Goal: Task Accomplishment & Management: Manage account settings

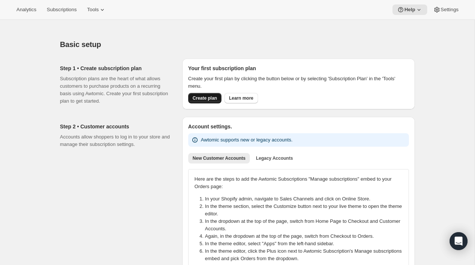
click at [200, 99] on span "Create plan" at bounding box center [205, 98] width 24 height 6
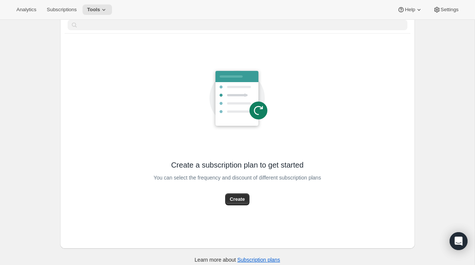
scroll to position [42, 0]
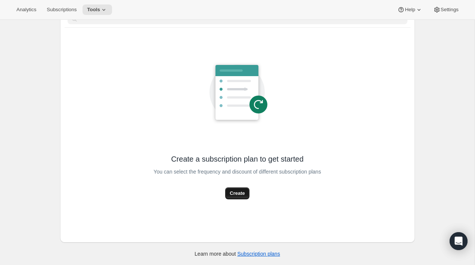
click at [231, 193] on span "Create" at bounding box center [236, 193] width 15 height 7
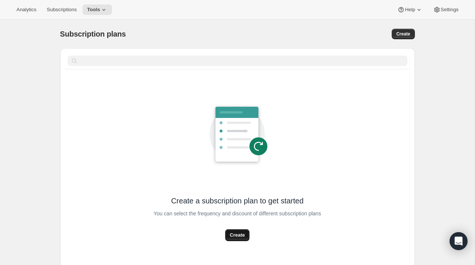
select select "WEEK"
select select "MONTH"
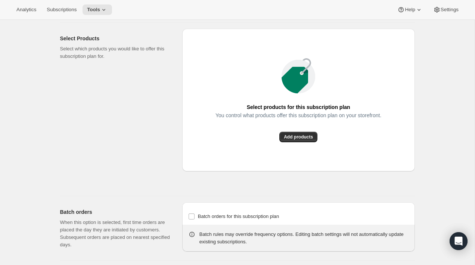
scroll to position [562, 0]
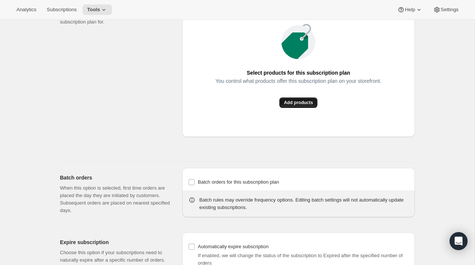
click at [299, 108] on button "Add products" at bounding box center [298, 102] width 38 height 10
click at [98, 66] on div "Select Products Select which products you would like to offer this subscription…" at bounding box center [118, 74] width 116 height 161
click at [301, 106] on span "Add products" at bounding box center [298, 103] width 29 height 6
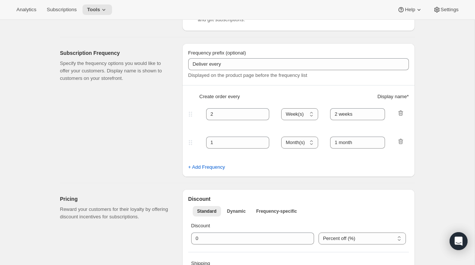
scroll to position [179, 0]
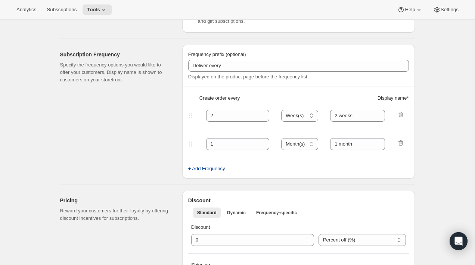
click at [194, 172] on span "+ Add Frequency" at bounding box center [206, 168] width 37 height 7
select select "MONTH"
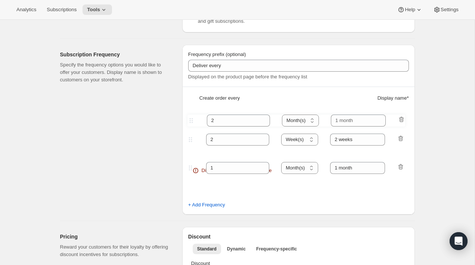
drag, startPoint x: 191, startPoint y: 173, endPoint x: 192, endPoint y: 120, distance: 53.4
click at [192, 120] on div "Frequency prefix (optional) Deliver every Displayed on the product page before …" at bounding box center [298, 130] width 232 height 170
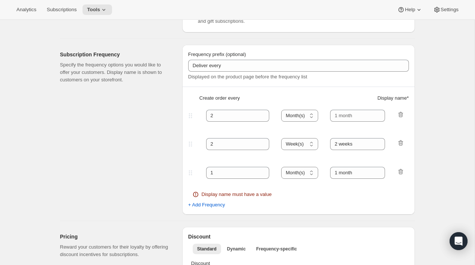
select select "MONTH"
type input "2"
select select "WEEK"
type input "2 weeks"
type input "1"
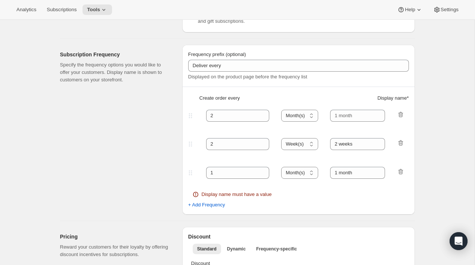
type input "1 month"
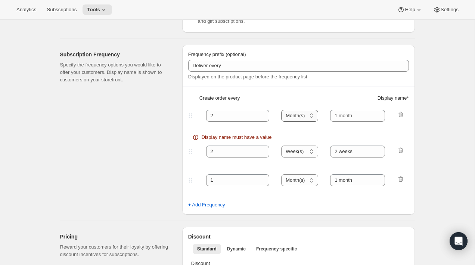
click at [299, 116] on select "Day(s) Week(s) Month(s) Year(s)" at bounding box center [299, 116] width 37 height 12
select select "WEEK"
click at [281, 110] on select "Day(s) Week(s) Month(s) Year(s)" at bounding box center [299, 116] width 37 height 12
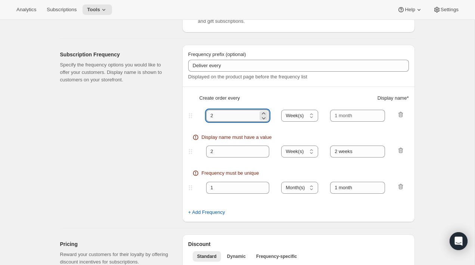
click at [239, 115] on input "2" at bounding box center [232, 116] width 52 height 12
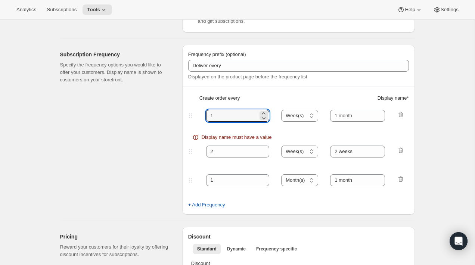
type input "1"
click at [450, 138] on div "Create subscription plan. This page is ready Create subscription plan Basic Inf…" at bounding box center [237, 262] width 474 height 845
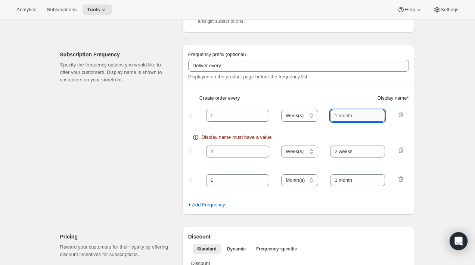
click at [352, 115] on input "text" at bounding box center [357, 116] width 55 height 12
click at [346, 151] on input "2 weeks" at bounding box center [357, 152] width 55 height 12
click at [345, 114] on input "text" at bounding box center [357, 116] width 55 height 12
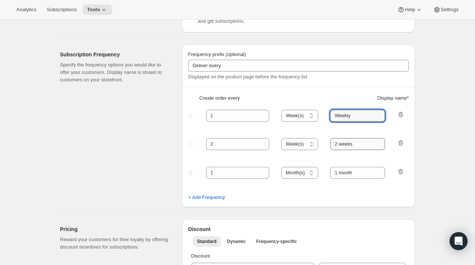
type input "Weekly"
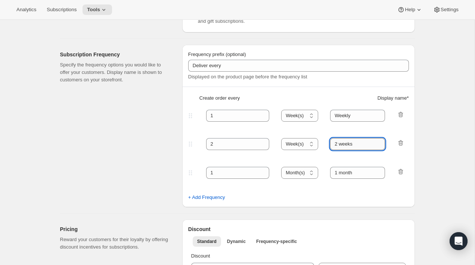
click at [346, 143] on input "2 weeks" at bounding box center [357, 144] width 55 height 12
type input "Bi-Weekly"
click at [342, 175] on input "1 month" at bounding box center [357, 173] width 55 height 12
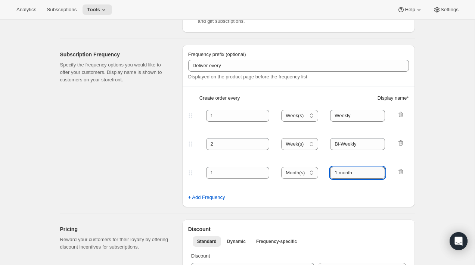
click at [342, 175] on input "1 month" at bounding box center [357, 173] width 55 height 12
click at [342, 174] on input "1 month" at bounding box center [357, 173] width 55 height 12
type input "1 mMonthlyonth"
click at [448, 167] on div "Create subscription plan. This page is ready Create subscription plan Basic Inf…" at bounding box center [237, 258] width 474 height 837
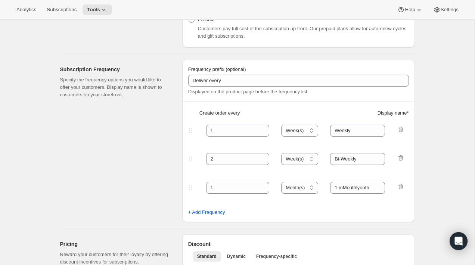
scroll to position [164, 0]
click at [360, 128] on input "Weekly" at bounding box center [357, 131] width 55 height 12
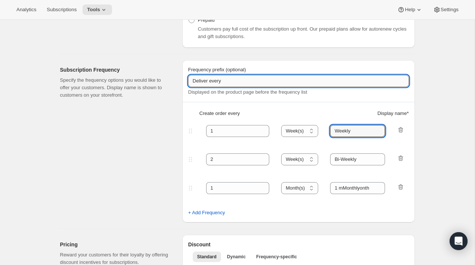
click at [219, 80] on input "Deliver every" at bounding box center [298, 81] width 221 height 12
type input "D"
click at [172, 106] on div "Subscription Frequency Specify the frequency options you would like to offer yo…" at bounding box center [118, 141] width 116 height 162
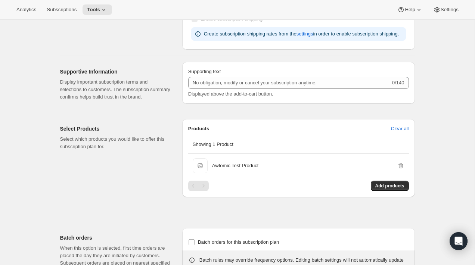
scroll to position [482, 0]
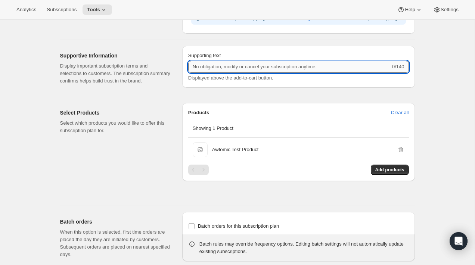
click at [240, 73] on input "Supporting text" at bounding box center [289, 67] width 202 height 12
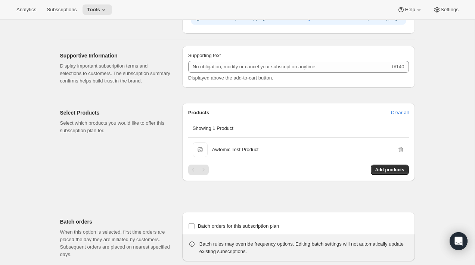
click at [255, 91] on div "Supporting text 0/140 Displayed above the add-to-cart button." at bounding box center [298, 68] width 232 height 45
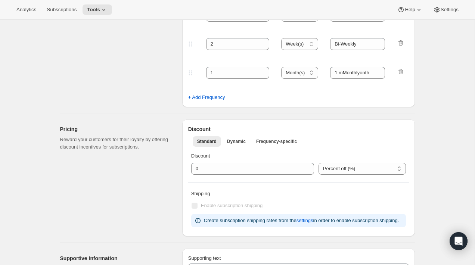
scroll to position [0, 0]
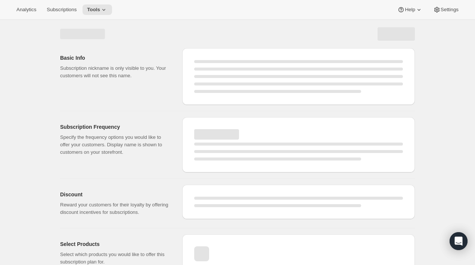
select select "WEEK"
select select "MONTH"
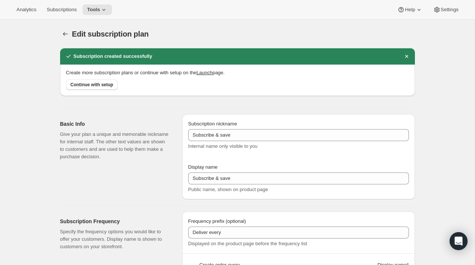
type input "1"
type input "Weekly"
type input "2"
select select "WEEK"
type input "Bi-Weekly"
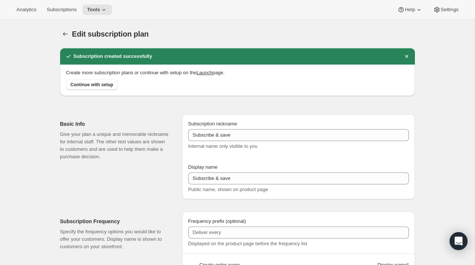
select select "MONTH"
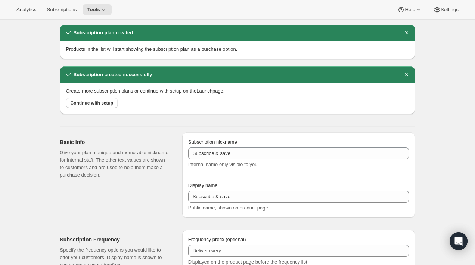
scroll to position [13, 0]
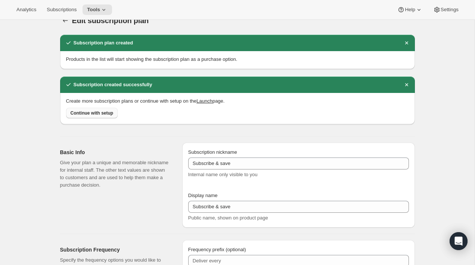
click at [90, 112] on span "Continue with setup" at bounding box center [92, 113] width 43 height 6
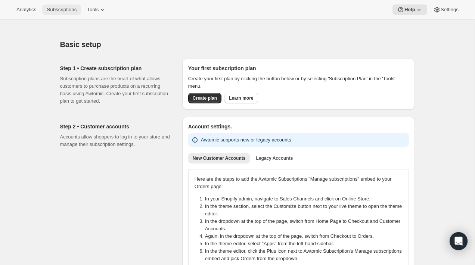
click at [57, 10] on span "Subscriptions" at bounding box center [62, 10] width 30 height 6
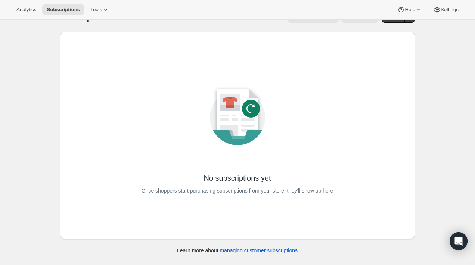
scroll to position [20, 0]
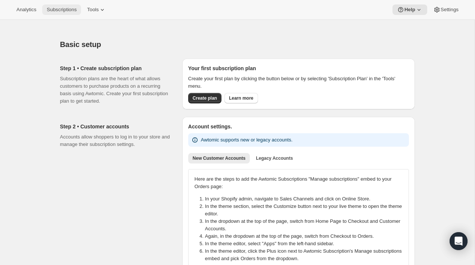
click at [62, 13] on button "Subscriptions" at bounding box center [61, 9] width 39 height 10
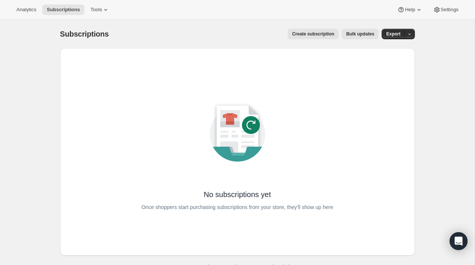
click at [78, 88] on div "No subscriptions yet Once shoppers start purchasing subscriptions from your sto…" at bounding box center [237, 152] width 331 height 184
click at [315, 31] on span "Create subscription" at bounding box center [313, 34] width 42 height 6
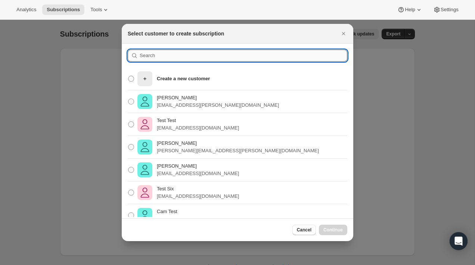
click at [206, 55] on input ":r8:" at bounding box center [243, 56] width 207 height 12
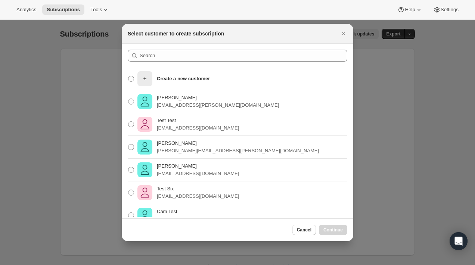
click at [282, 177] on div "[PERSON_NAME] [PERSON_NAME][EMAIL_ADDRESS][DOMAIN_NAME]" at bounding box center [237, 170] width 231 height 23
click at [221, 172] on p "[EMAIL_ADDRESS][DOMAIN_NAME]" at bounding box center [198, 173] width 82 height 7
click at [128, 167] on input "Collin McMahon collin@flowersfordreams.com" at bounding box center [128, 167] width 0 height 0
radio input "true"
click at [332, 230] on span "Continue" at bounding box center [332, 230] width 19 height 6
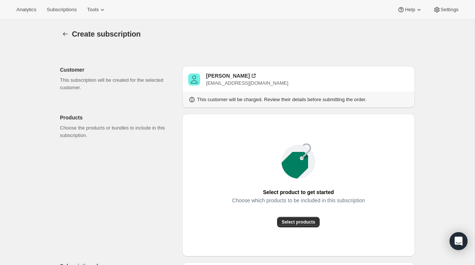
click at [58, 13] on button "Subscriptions" at bounding box center [61, 9] width 39 height 10
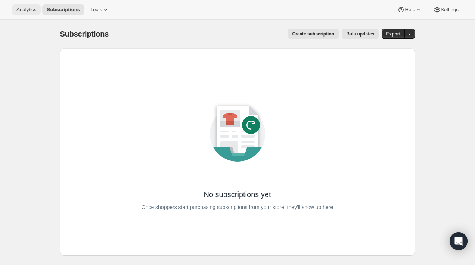
click at [31, 13] on button "Analytics" at bounding box center [26, 9] width 29 height 10
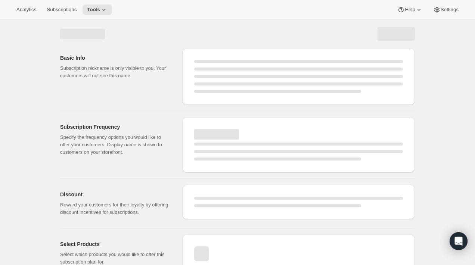
select select "WEEK"
select select "MONTH"
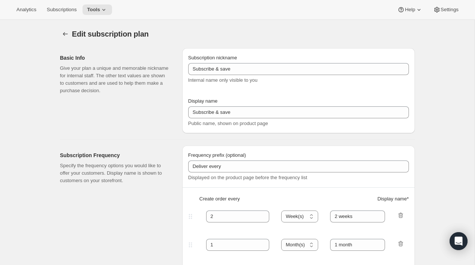
type input "1"
type input "Weekly"
type input "2"
select select "WEEK"
type input "Bi-Weekly"
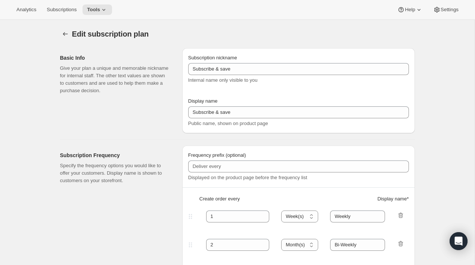
select select "MONTH"
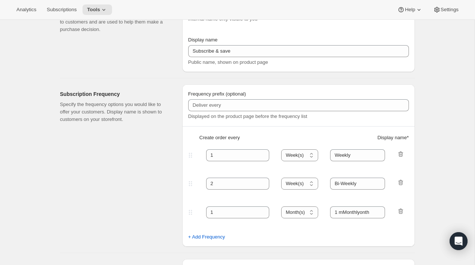
scroll to position [71, 0]
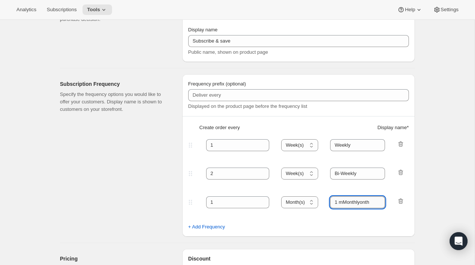
click at [365, 203] on input "1 mMonthlyonth" at bounding box center [357, 202] width 55 height 12
type input "Monthly"
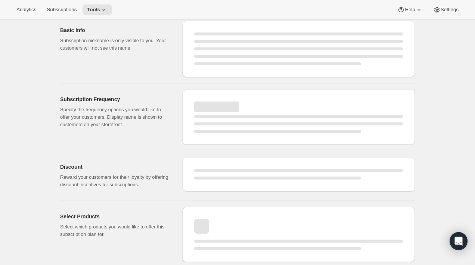
select select "WEEK"
select select "MONTH"
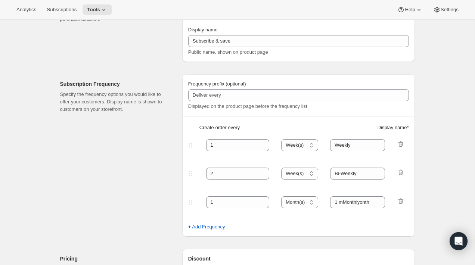
type input "Monthly"
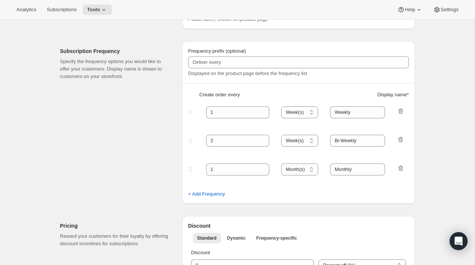
scroll to position [147, 0]
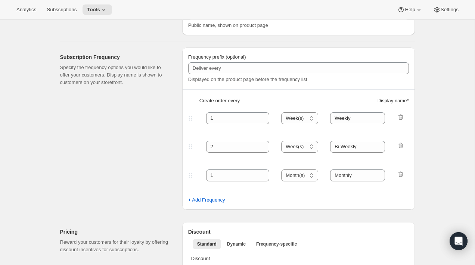
click at [143, 129] on div "Subscription Frequency Specify the frequency options you would like to offer yo…" at bounding box center [118, 128] width 116 height 162
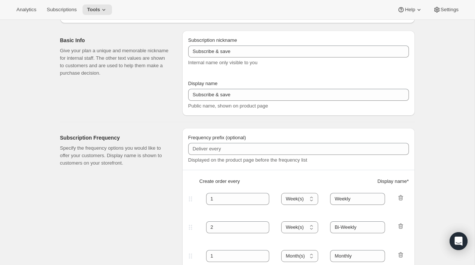
scroll to position [117, 0]
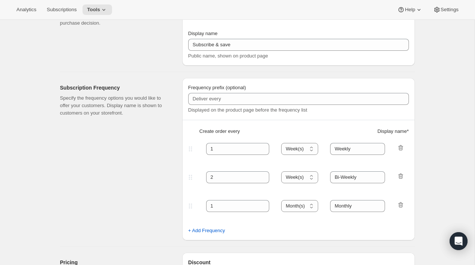
click at [128, 82] on div "Subscription Frequency Specify the frequency options you would like to offer yo…" at bounding box center [118, 159] width 116 height 162
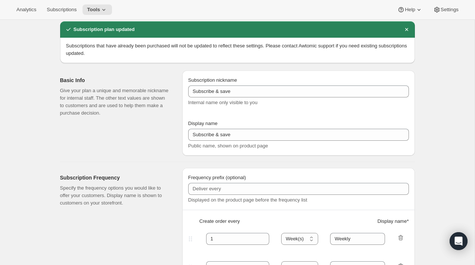
scroll to position [0, 0]
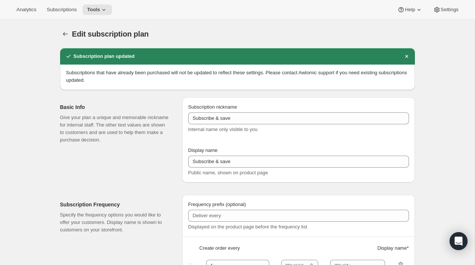
click at [124, 151] on div "Basic Info Give your plan a unique and memorable nickname for internal staff. T…" at bounding box center [118, 139] width 116 height 85
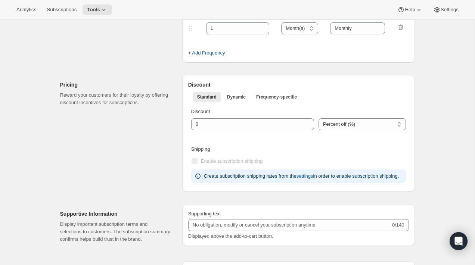
scroll to position [292, 0]
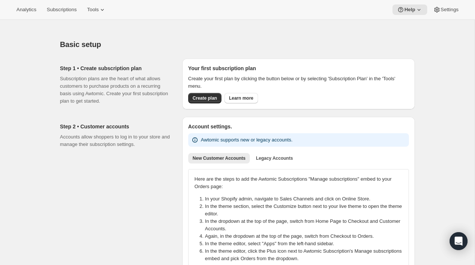
click at [176, 104] on div "Step 1 • Create subscription plan Subscription plans are the heart of what allo…" at bounding box center [234, 82] width 360 height 58
click at [202, 98] on span "Create plan" at bounding box center [205, 98] width 24 height 6
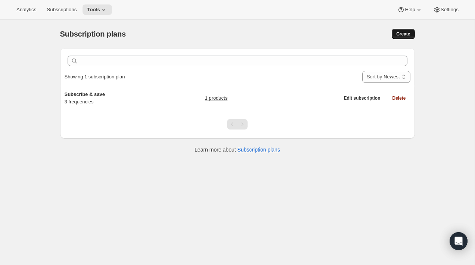
click at [409, 31] on span "Create" at bounding box center [403, 34] width 14 height 6
select select "WEEK"
select select "MONTH"
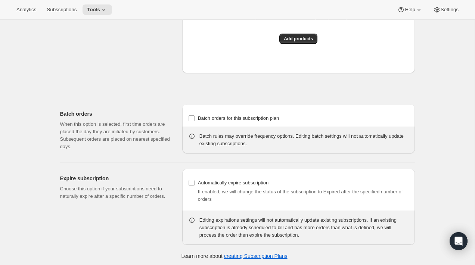
scroll to position [649, 0]
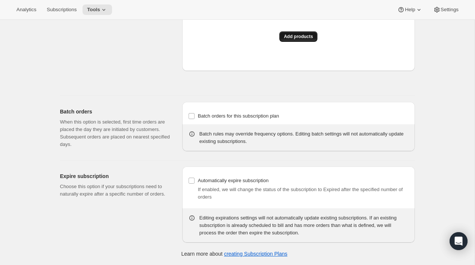
click at [284, 40] on span "Add products" at bounding box center [298, 37] width 29 height 6
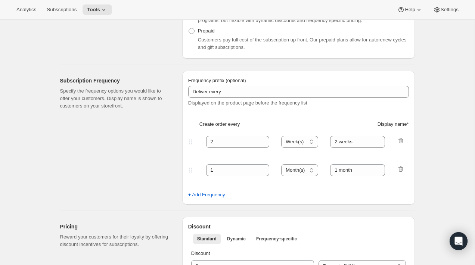
scroll to position [177, 0]
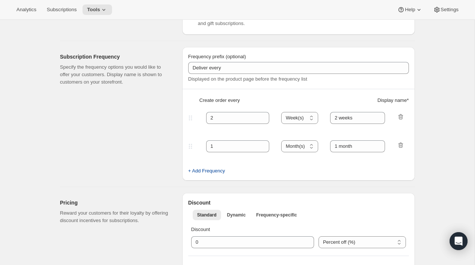
click at [202, 171] on span "+ Add Frequency" at bounding box center [206, 170] width 37 height 7
select select "MONTH"
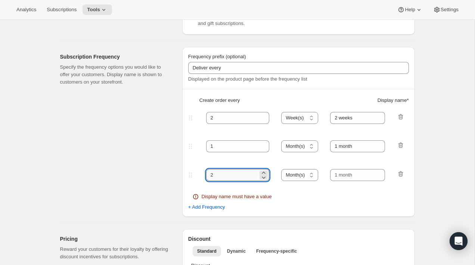
click at [226, 174] on input "2" at bounding box center [232, 175] width 52 height 12
type input "3"
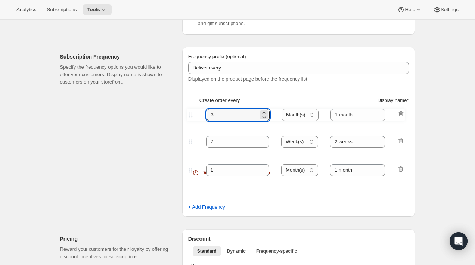
drag, startPoint x: 190, startPoint y: 175, endPoint x: 191, endPoint y: 113, distance: 62.3
click at [191, 113] on div "Frequency prefix (optional) Deliver every Displayed on the product page before …" at bounding box center [298, 132] width 232 height 170
type input "3"
select select "MONTH"
type input "2"
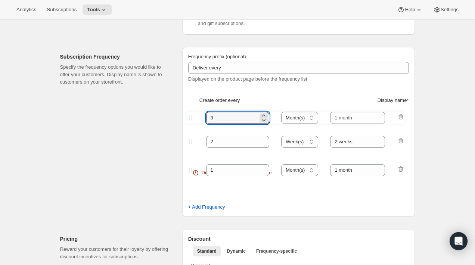
select select "WEEK"
type input "2 weeks"
type input "1"
type input "1 month"
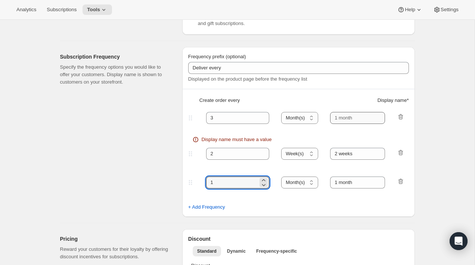
type input "1"
click at [347, 113] on input "text" at bounding box center [357, 118] width 55 height 12
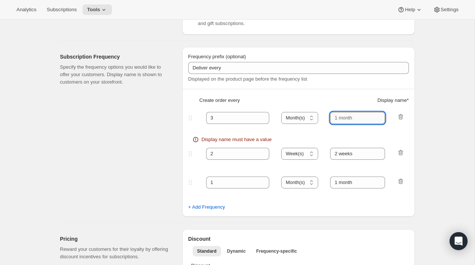
click at [347, 113] on input "text" at bounding box center [357, 118] width 55 height 12
click at [355, 117] on input "text" at bounding box center [357, 118] width 55 height 12
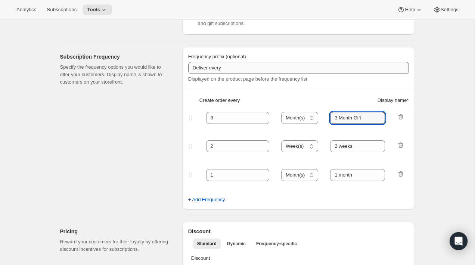
type input "3 Month Gift"
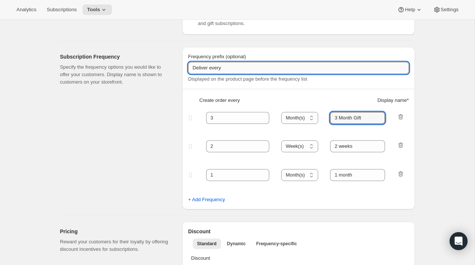
click at [247, 67] on input "Deliver every" at bounding box center [298, 68] width 221 height 12
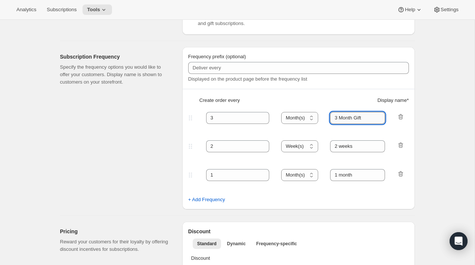
click at [348, 118] on input "3 Month Gift" at bounding box center [357, 118] width 55 height 12
click at [348, 147] on input "2 weeks" at bounding box center [357, 146] width 55 height 12
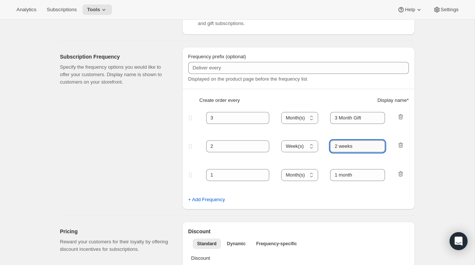
click at [348, 147] on input "2 weeks" at bounding box center [357, 146] width 55 height 12
paste input "3 Month Gift"
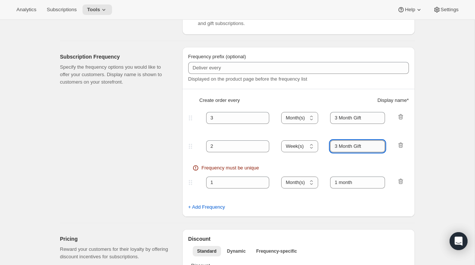
click at [336, 144] on input "3 Month Gift" at bounding box center [357, 146] width 55 height 12
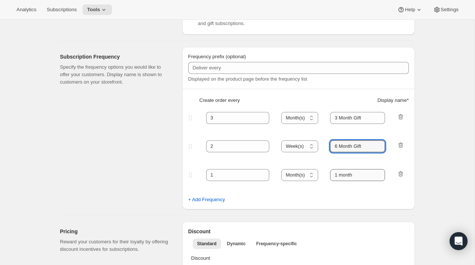
type input "6 Month Gift"
click at [350, 174] on input "1 month" at bounding box center [357, 175] width 55 height 12
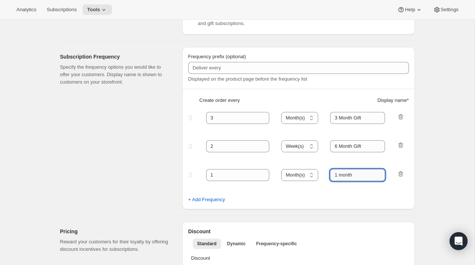
click at [350, 174] on input "1 month" at bounding box center [357, 175] width 55 height 12
type input "12 Month Gift"
click at [294, 148] on select "Day(s) Week(s) Month(s) Year(s)" at bounding box center [299, 146] width 37 height 12
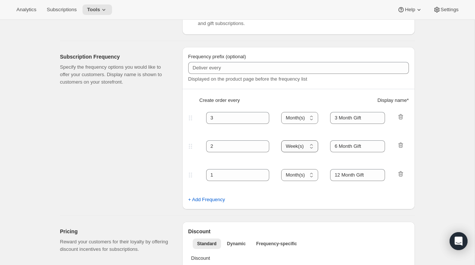
select select "MONTH"
click at [281, 140] on select "Day(s) Week(s) Month(s) Year(s)" at bounding box center [299, 146] width 37 height 12
click at [297, 174] on select "Day(s) Week(s) Month(s) Year(s)" at bounding box center [299, 175] width 37 height 12
select select "YEAR"
click at [281, 169] on select "Day(s) Week(s) Month(s) Year(s)" at bounding box center [299, 175] width 37 height 12
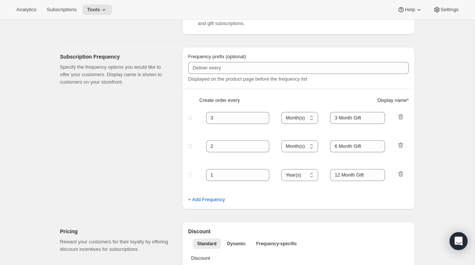
click at [302, 190] on fieldset "1 Day(s) Week(s) Month(s) Year(s) Year(s) 12 Month Gift" at bounding box center [298, 181] width 219 height 29
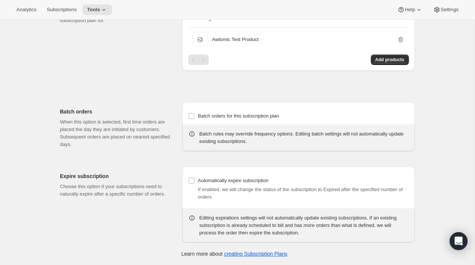
scroll to position [607, 0]
click at [262, 188] on span "If enabled, we will change the status of the subscription to Expired after the …" at bounding box center [300, 193] width 204 height 13
click at [192, 182] on input "Automatically expire subscription" at bounding box center [191, 181] width 6 height 6
checkbox input "true"
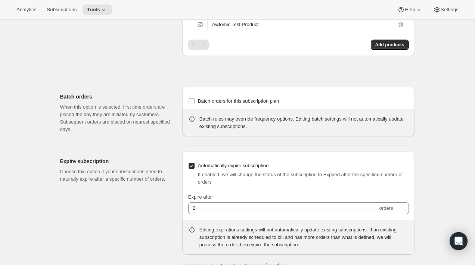
scroll to position [634, 0]
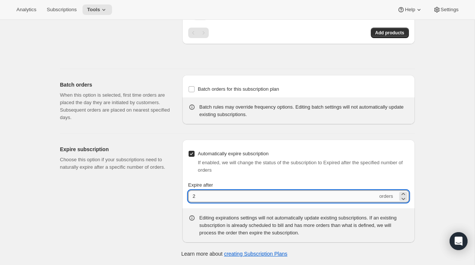
click at [224, 197] on input "2" at bounding box center [283, 196] width 190 height 12
click at [201, 197] on input "44" at bounding box center [283, 196] width 190 height 12
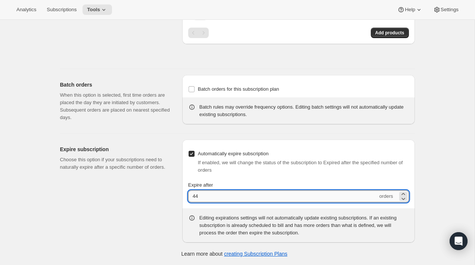
click at [201, 197] on input "44" at bounding box center [283, 196] width 190 height 12
type input "0"
click at [192, 157] on label "Automatically expire subscription" at bounding box center [228, 154] width 80 height 10
click at [192, 157] on input "Automatically expire subscription" at bounding box center [191, 154] width 6 height 6
checkbox input "false"
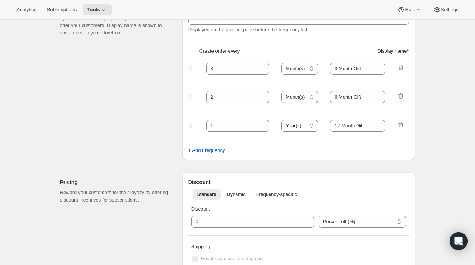
scroll to position [227, 0]
click at [167, 159] on div "Subscription Frequency Specify the frequency options you would like to offer yo…" at bounding box center [118, 78] width 116 height 162
click at [115, 117] on div "Subscription Frequency Specify the frequency options you would like to offer yo…" at bounding box center [118, 78] width 116 height 162
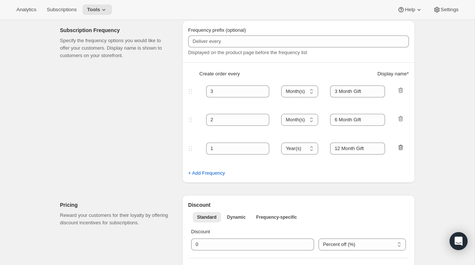
click at [400, 147] on icon "button" at bounding box center [400, 148] width 1 height 2
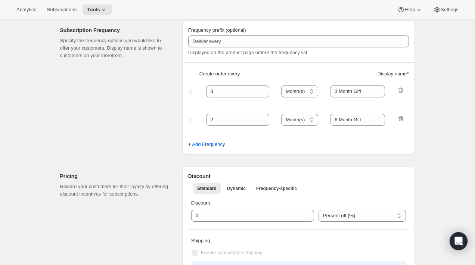
click at [403, 120] on icon "button" at bounding box center [400, 118] width 7 height 7
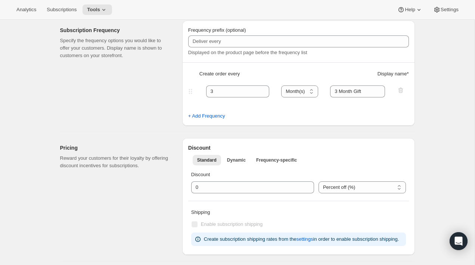
type input "Deliver every"
type input "2"
select select "WEEK"
type input "2 weeks"
select select "MONTH"
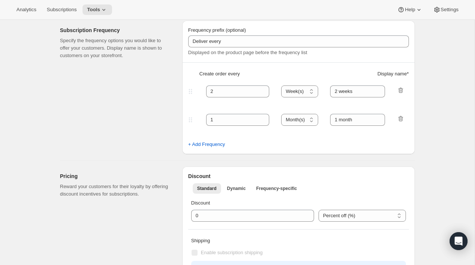
click at [116, 117] on div "Subscription Frequency Specify the frequency options you would like to offer yo…" at bounding box center [118, 88] width 116 height 134
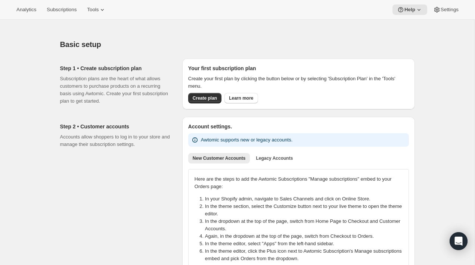
click at [111, 28] on div at bounding box center [237, 25] width 354 height 10
click at [56, 12] on span "Subscriptions" at bounding box center [62, 10] width 30 height 6
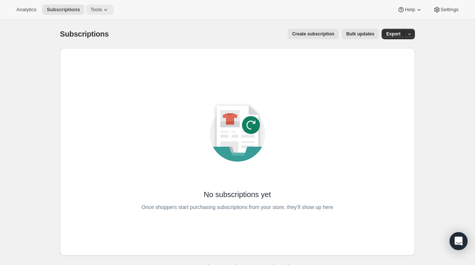
click at [90, 9] on button "Tools" at bounding box center [100, 9] width 28 height 10
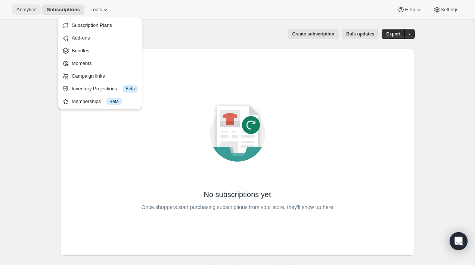
click at [21, 12] on span "Analytics" at bounding box center [26, 10] width 20 height 6
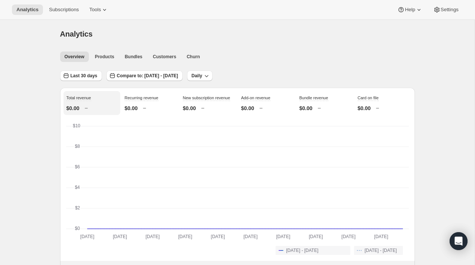
click at [92, 15] on div "Analytics Subscriptions Tools Help Settings" at bounding box center [237, 10] width 475 height 20
click at [96, 12] on span "Tools" at bounding box center [95, 10] width 12 height 6
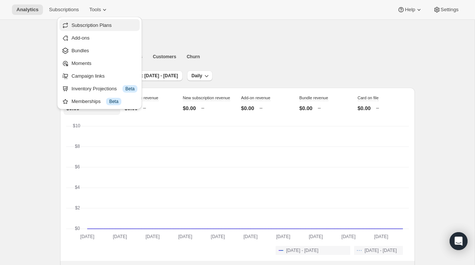
click at [98, 29] on button "Subscription Plans" at bounding box center [99, 25] width 80 height 12
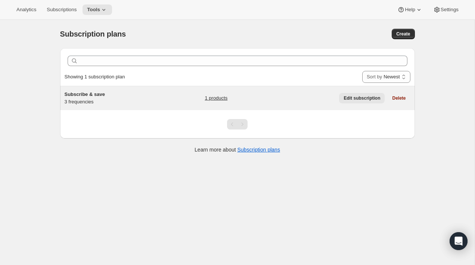
click at [357, 96] on span "Edit subscription" at bounding box center [361, 98] width 37 height 6
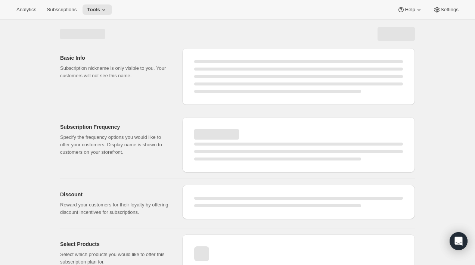
select select "WEEK"
select select "MONTH"
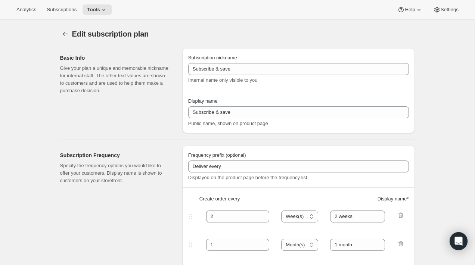
type input "1"
type input "Weekly"
type input "2"
select select "WEEK"
type input "Bi-Weekly"
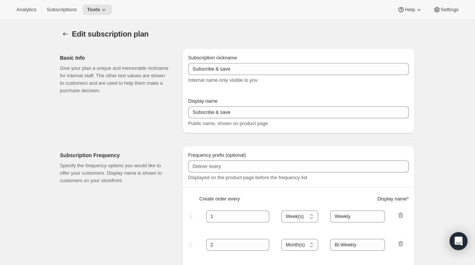
select select "MONTH"
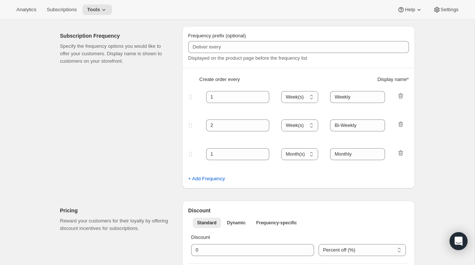
scroll to position [124, 0]
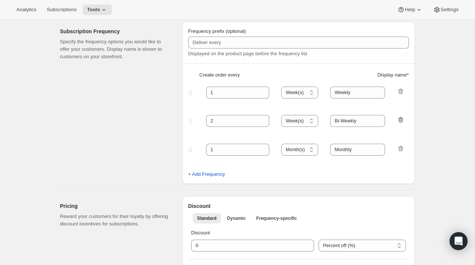
click at [399, 120] on icon "button" at bounding box center [400, 119] width 7 height 7
type input "1"
select select "MONTH"
type input "Monthly"
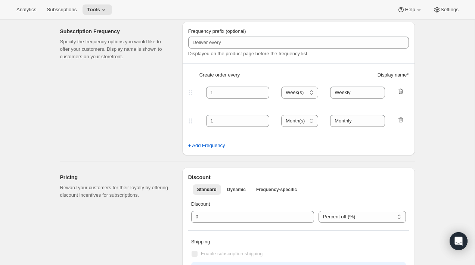
click at [400, 89] on icon "button" at bounding box center [400, 91] width 5 height 6
select select "MONTH"
type input "Monthly"
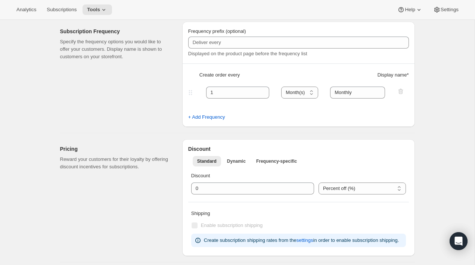
click at [421, 100] on div "Edit subscription plan. This page is ready Edit subscription plan Basic Info Gi…" at bounding box center [237, 247] width 372 height 702
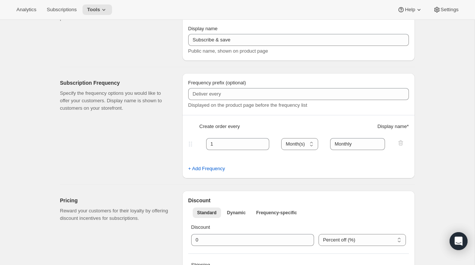
scroll to position [0, 0]
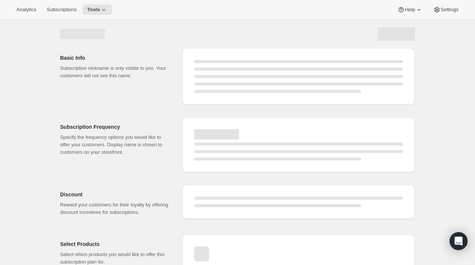
select select "WEEK"
select select "MONTH"
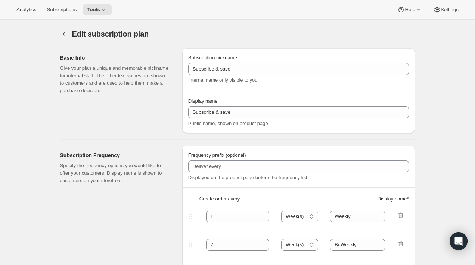
select select "MONTH"
type input "Monthly"
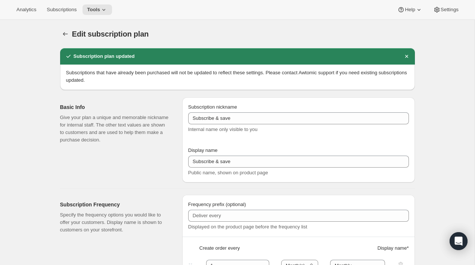
scroll to position [14, 0]
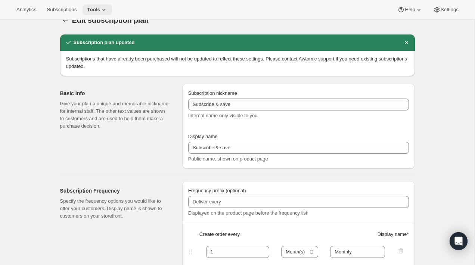
click at [107, 8] on icon at bounding box center [103, 9] width 7 height 7
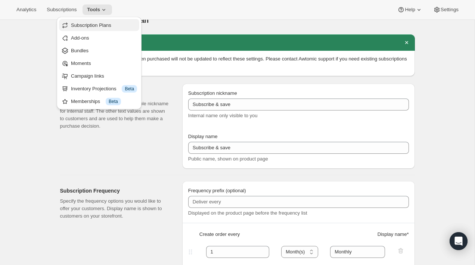
click at [101, 26] on span "Subscription Plans" at bounding box center [91, 25] width 40 height 6
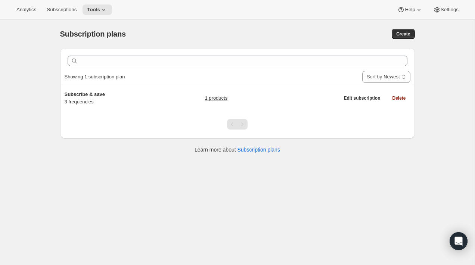
click at [169, 155] on div "Clear Showing 1 subscription plan Sort by Newest Oldest Recently updated Least …" at bounding box center [237, 104] width 354 height 113
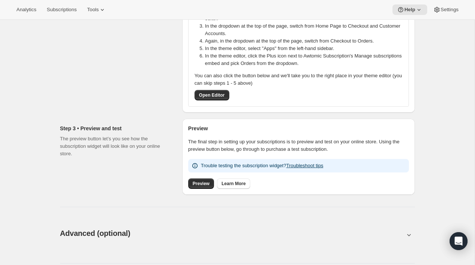
scroll to position [196, 0]
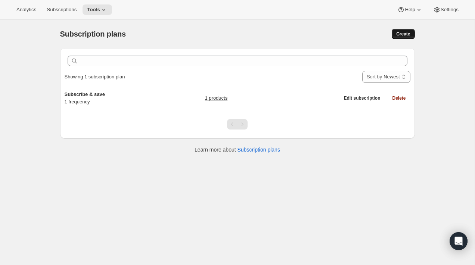
click at [402, 37] on button "Create" at bounding box center [402, 34] width 23 height 10
select select "WEEK"
select select "MONTH"
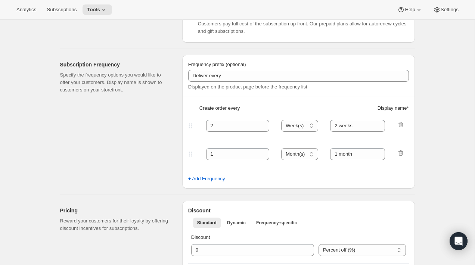
scroll to position [190, 0]
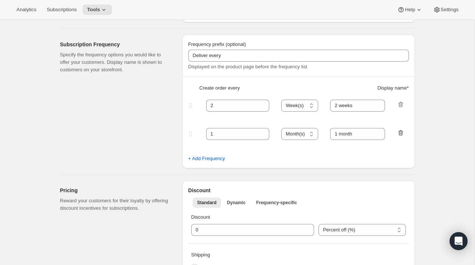
click at [403, 133] on icon "button" at bounding box center [400, 132] width 7 height 7
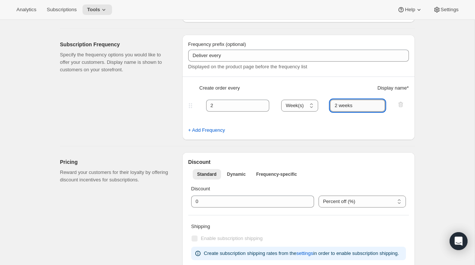
click at [346, 106] on input "2 weeks" at bounding box center [357, 106] width 55 height 12
type input "Bi-Weekly"
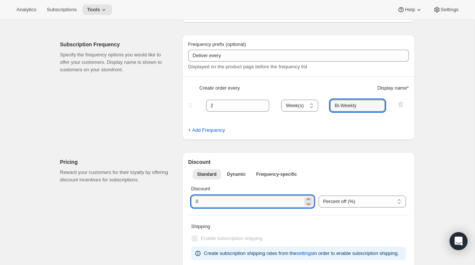
click at [242, 197] on input "integer" at bounding box center [247, 202] width 112 height 12
type input "5"
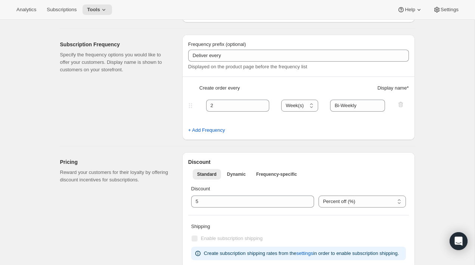
click at [413, 176] on div "Discount Standard Dynamic Frequency-specific More views Standard Dynamic Freque…" at bounding box center [298, 210] width 232 height 117
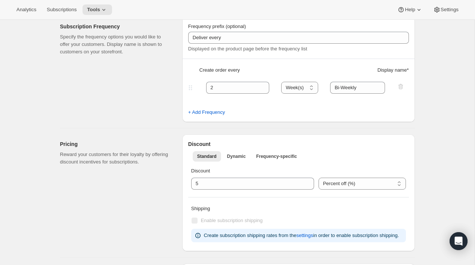
scroll to position [204, 0]
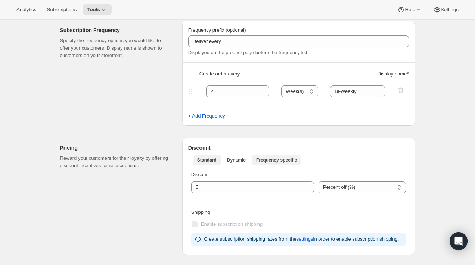
click at [291, 159] on span "Frequency-specific" at bounding box center [276, 160] width 41 height 6
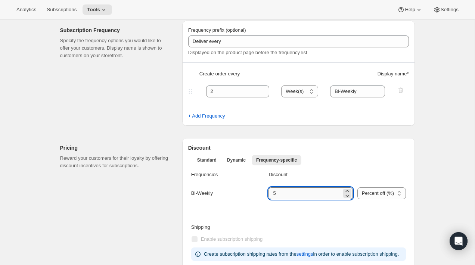
click at [299, 192] on input "integer" at bounding box center [304, 193] width 73 height 12
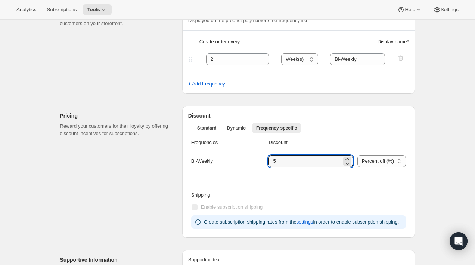
scroll to position [237, 0]
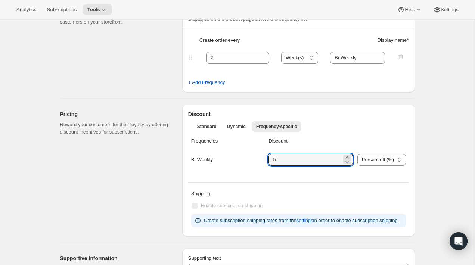
click at [427, 186] on div "Create subscription plan. This page is ready Create subscription plan Basic Inf…" at bounding box center [237, 212] width 474 height 860
click at [158, 75] on div "Subscription Frequency Specify the frequency options you would like to offer yo…" at bounding box center [118, 39] width 116 height 105
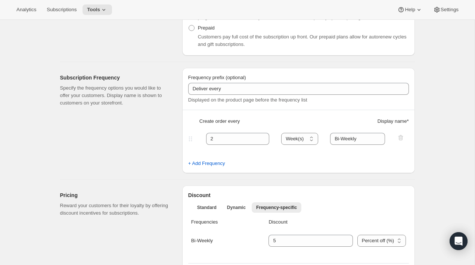
scroll to position [157, 0]
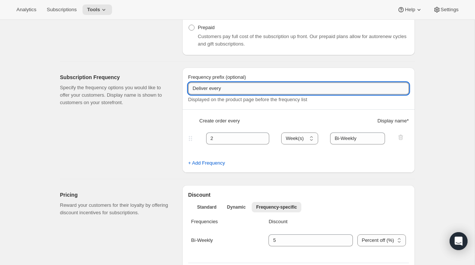
click at [218, 87] on input "Deliver every" at bounding box center [298, 88] width 221 height 12
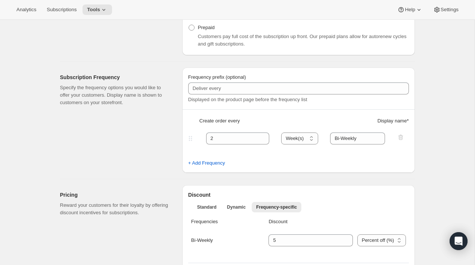
click at [148, 147] on div "Subscription Frequency Specify the frequency options you would like to offer yo…" at bounding box center [118, 120] width 116 height 105
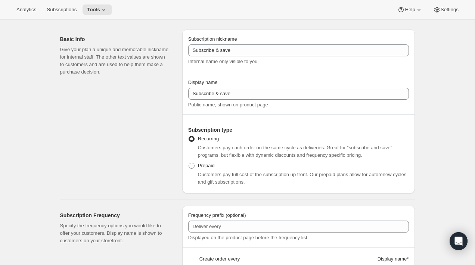
scroll to position [0, 0]
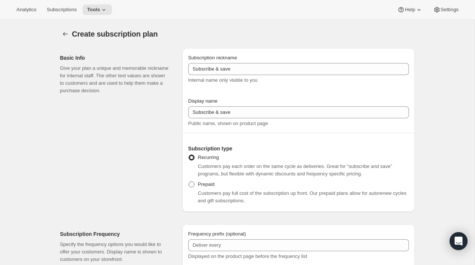
click at [191, 186] on span at bounding box center [191, 184] width 6 height 6
click at [189, 182] on input "Prepaid" at bounding box center [188, 181] width 0 height 0
radio input "true"
select select "MONTH"
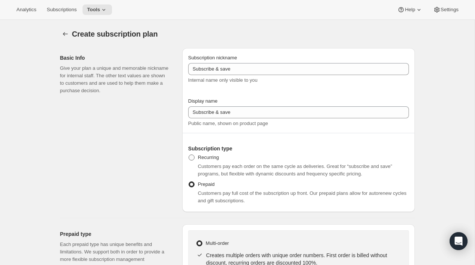
click at [191, 158] on span at bounding box center [191, 157] width 6 height 6
click at [189, 155] on input "Recurring" at bounding box center [188, 154] width 0 height 0
radio input "true"
select select "WEEK"
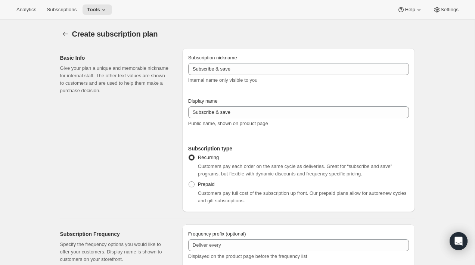
click at [167, 160] on div "Basic Info Give your plan a unique and memorable nickname for internal staff. T…" at bounding box center [118, 130] width 116 height 164
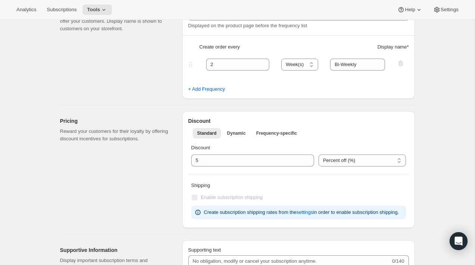
scroll to position [232, 0]
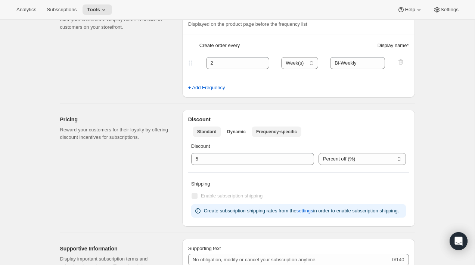
click at [290, 131] on span "Frequency-specific" at bounding box center [276, 132] width 41 height 6
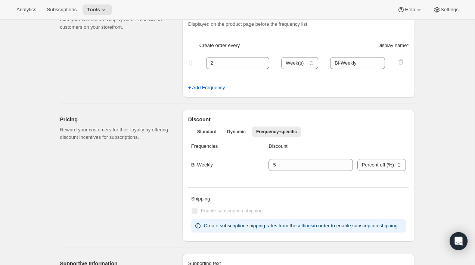
click at [154, 176] on div "Pricing Reward your customers for their loyalty by offering discount incentives…" at bounding box center [118, 176] width 116 height 132
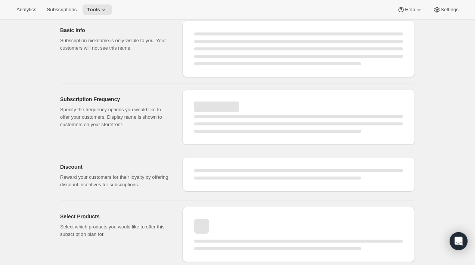
scroll to position [481, 0]
select select "WEEK"
select select "MONTH"
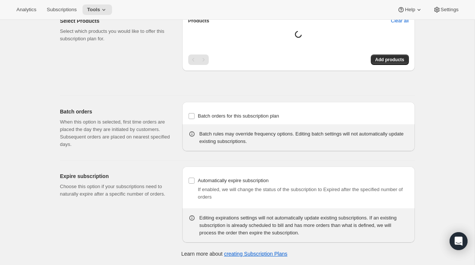
type input "Bi-Weekly"
type input "5"
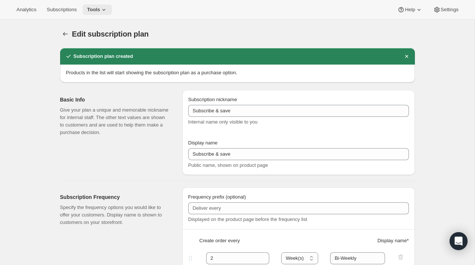
click at [100, 11] on span "Tools" at bounding box center [93, 10] width 13 height 6
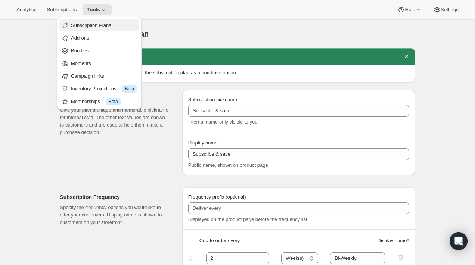
click at [88, 28] on span "Subscription Plans" at bounding box center [91, 25] width 40 height 6
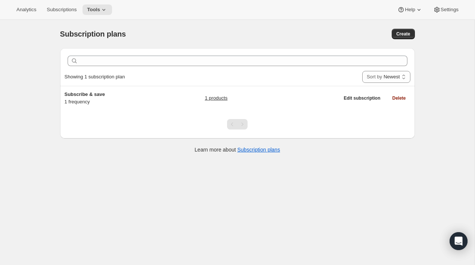
click at [77, 163] on div "Subscription plans. This page is ready Subscription plans Create Clear Showing …" at bounding box center [237, 152] width 474 height 265
